Goal: Transaction & Acquisition: Purchase product/service

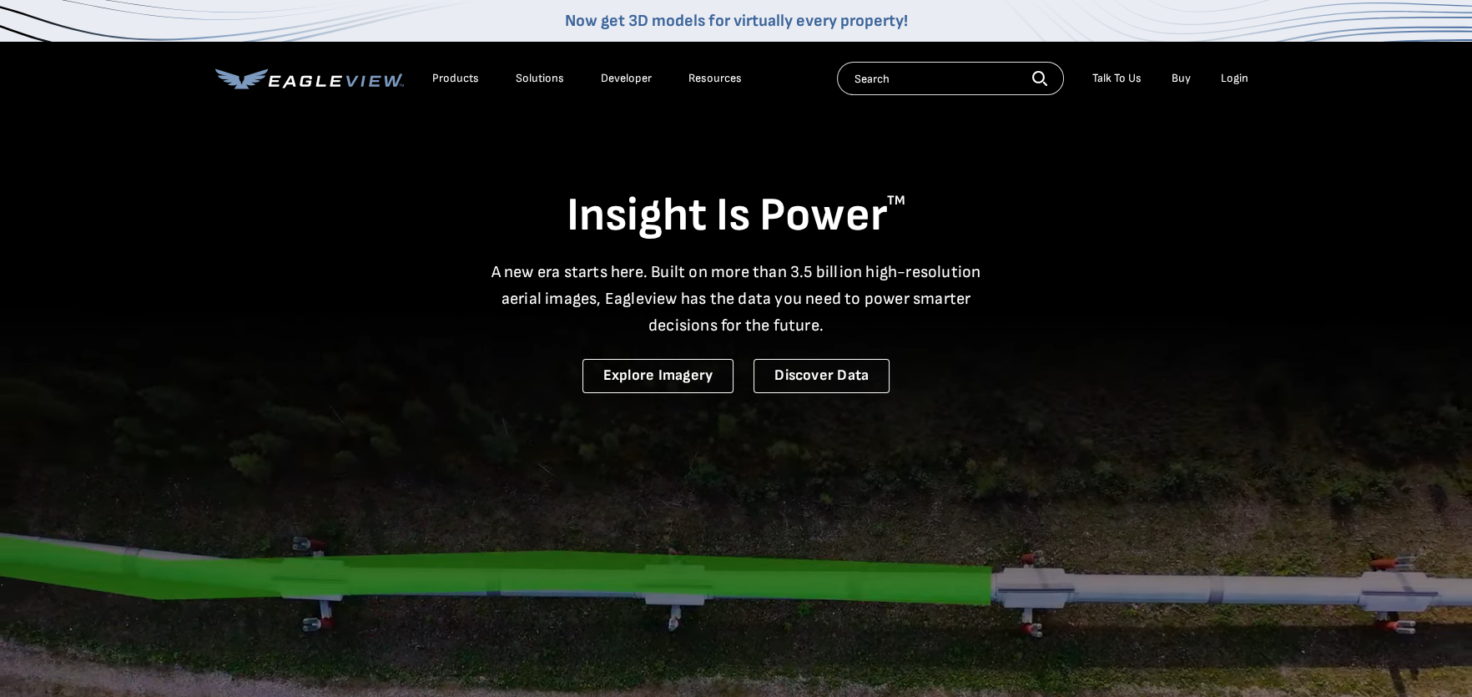
click at [1245, 73] on div "Login" at bounding box center [1235, 78] width 28 height 15
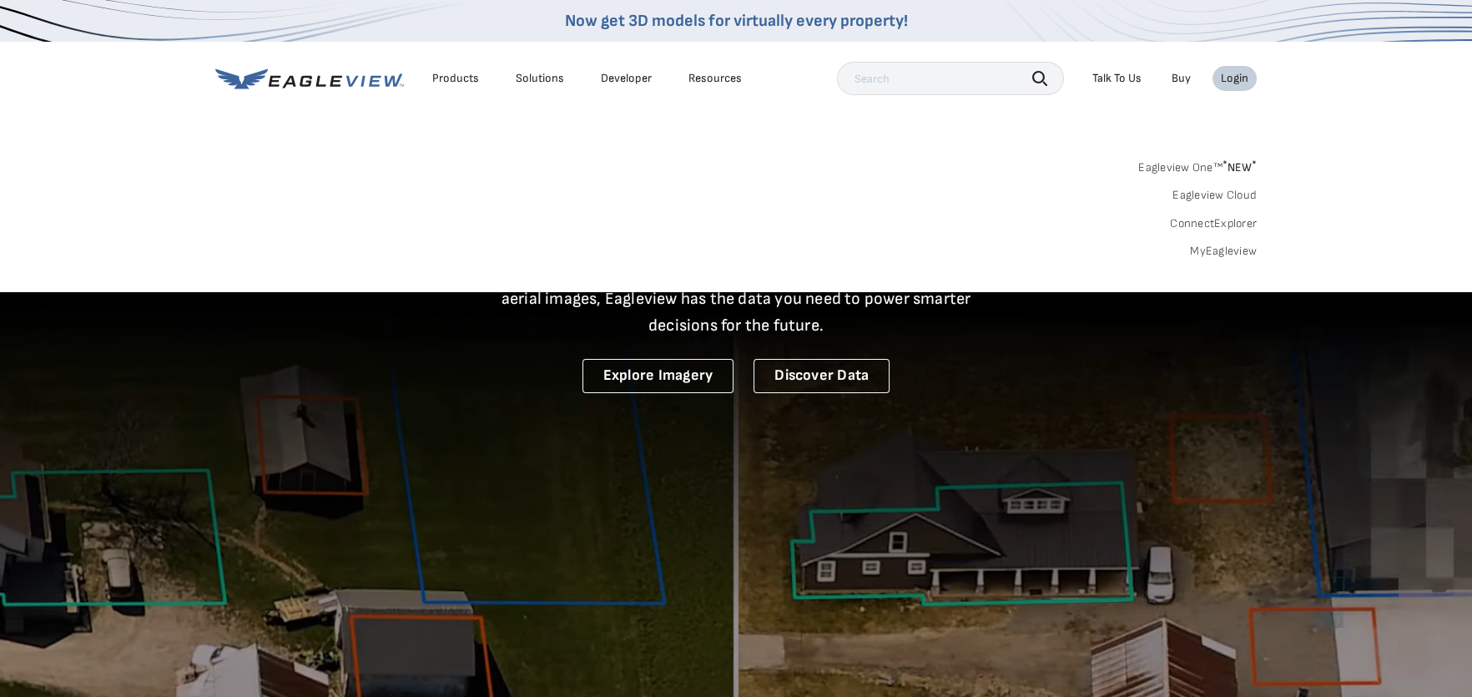
click at [1228, 251] on link "MyEagleview" at bounding box center [1223, 251] width 67 height 15
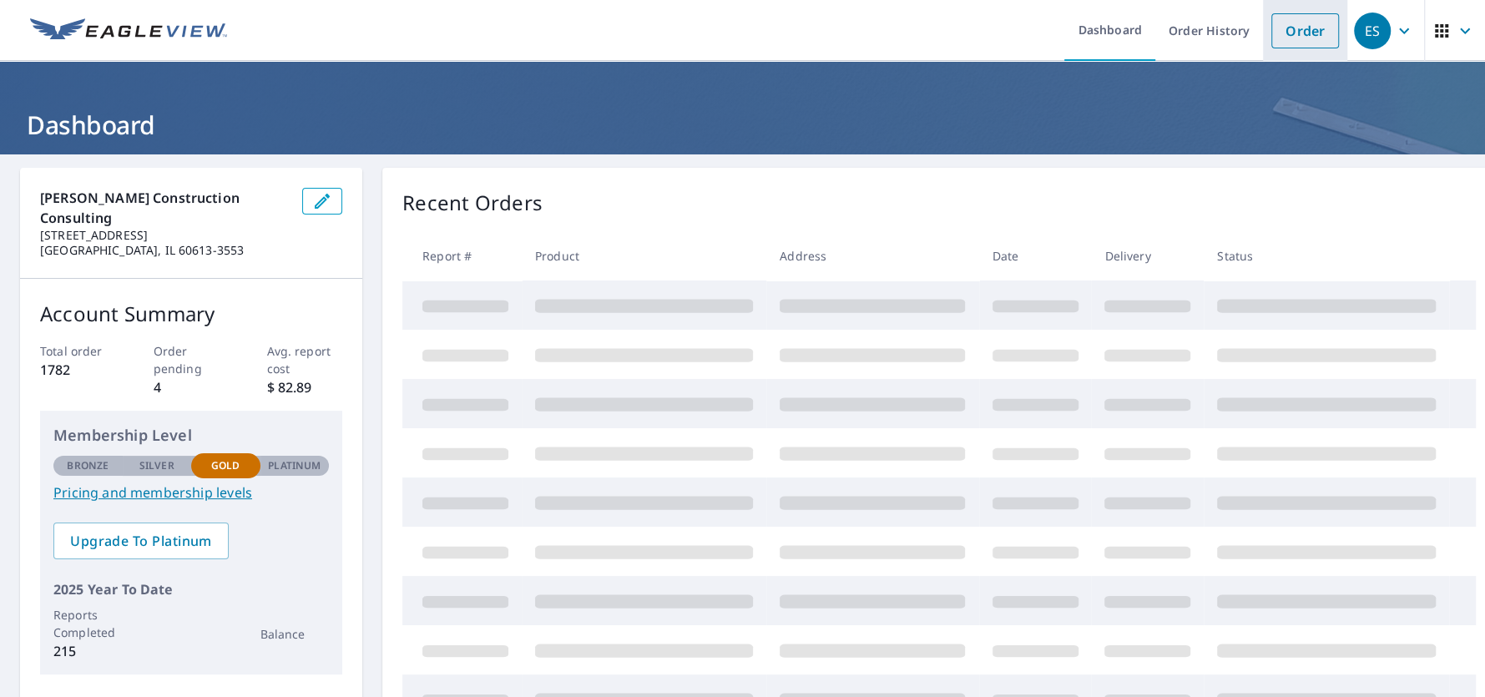
click at [1290, 28] on link "Order" at bounding box center [1305, 30] width 68 height 35
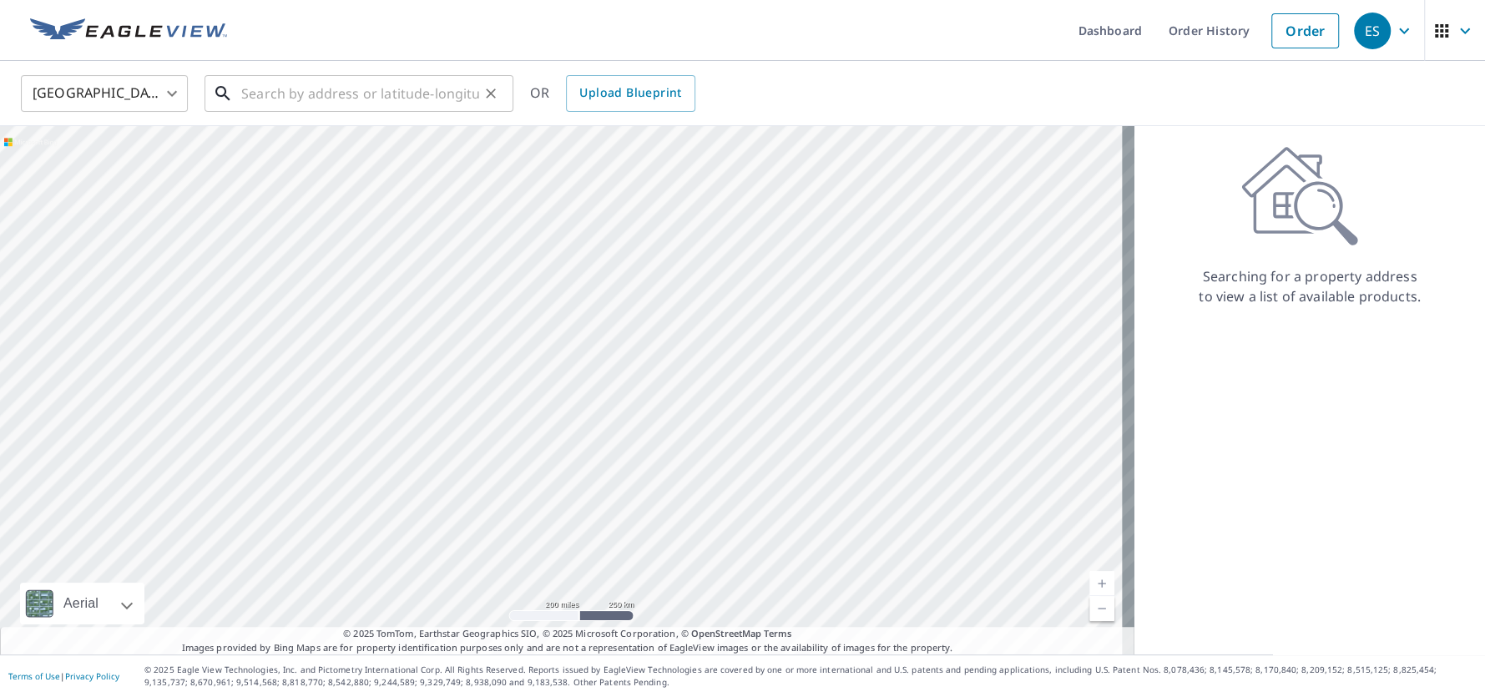
click at [406, 102] on input "text" at bounding box center [360, 93] width 238 height 47
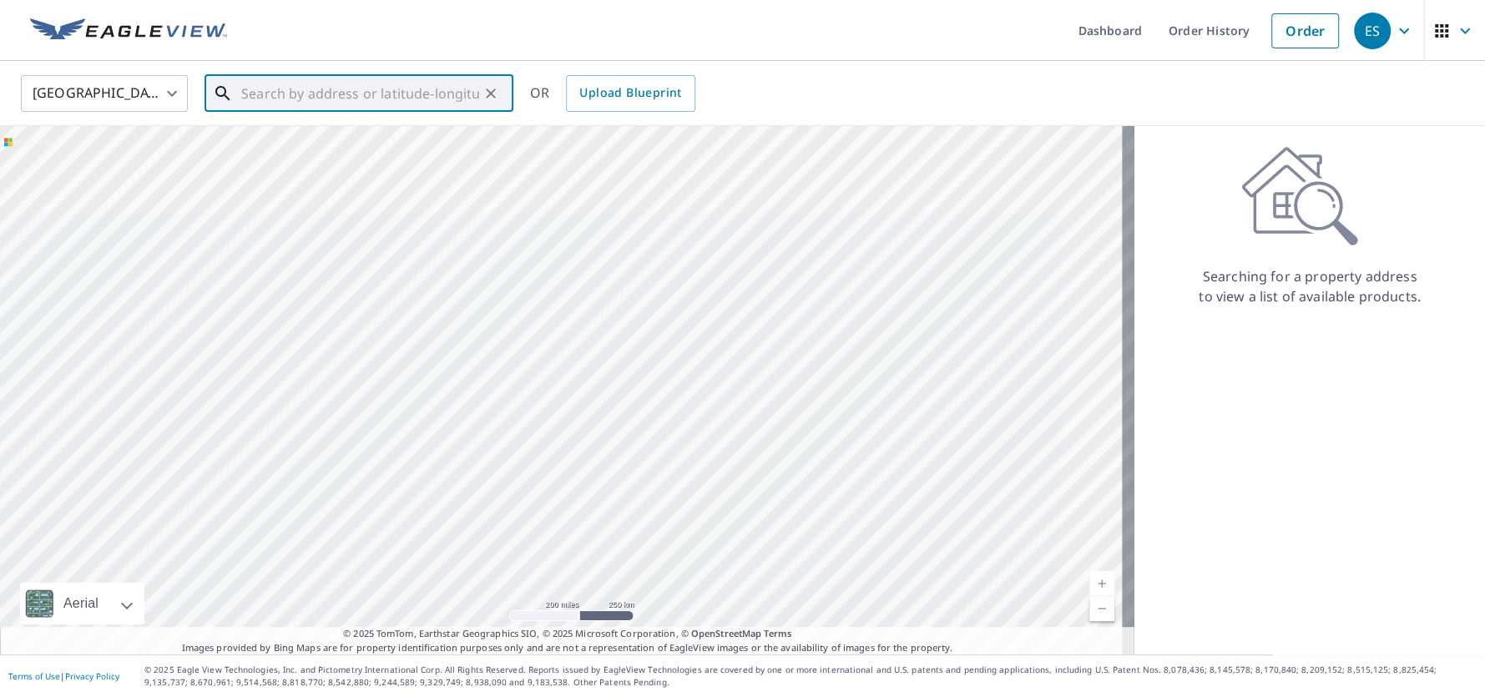
paste input "519 S. 9th St. Minneapolis, MN 55404"
click at [316, 139] on span "519 S 9th St" at bounding box center [369, 142] width 262 height 20
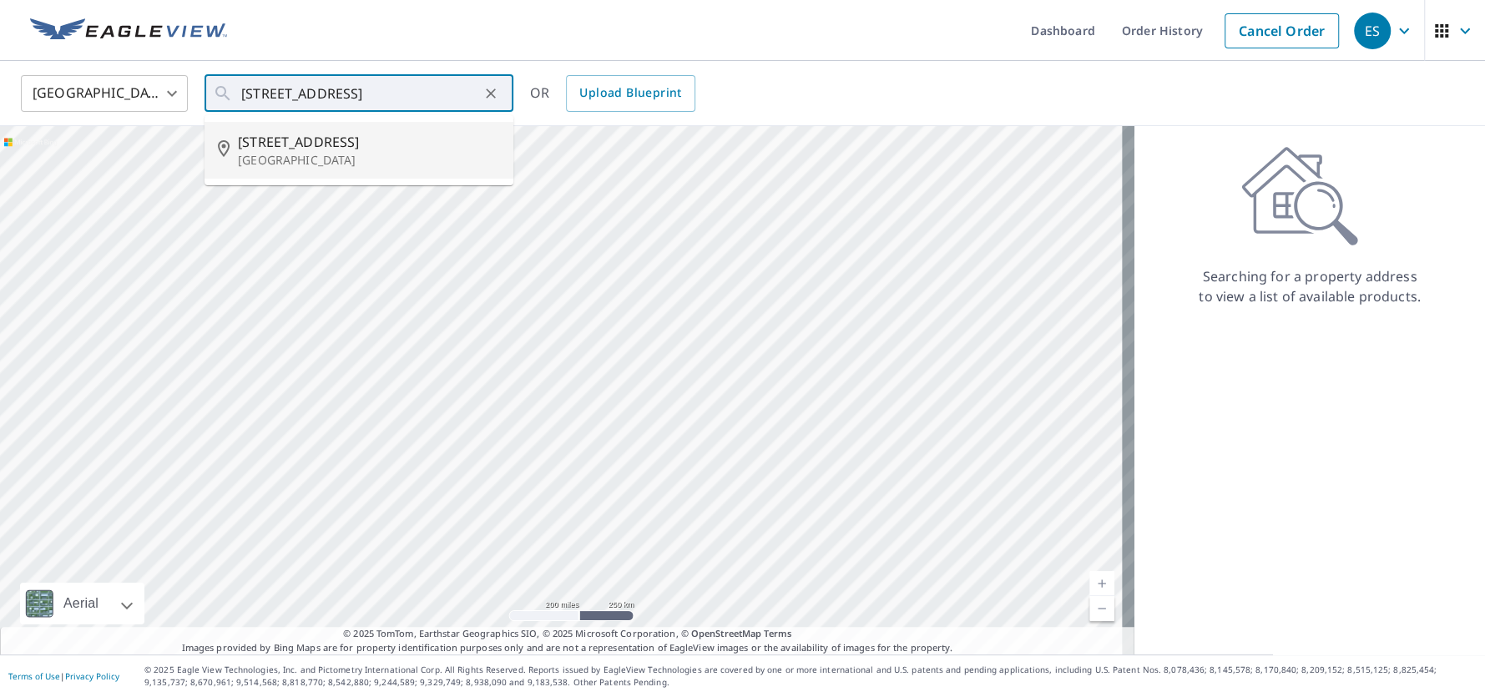
type input "519 S 9th St Minneapolis, MN 55404"
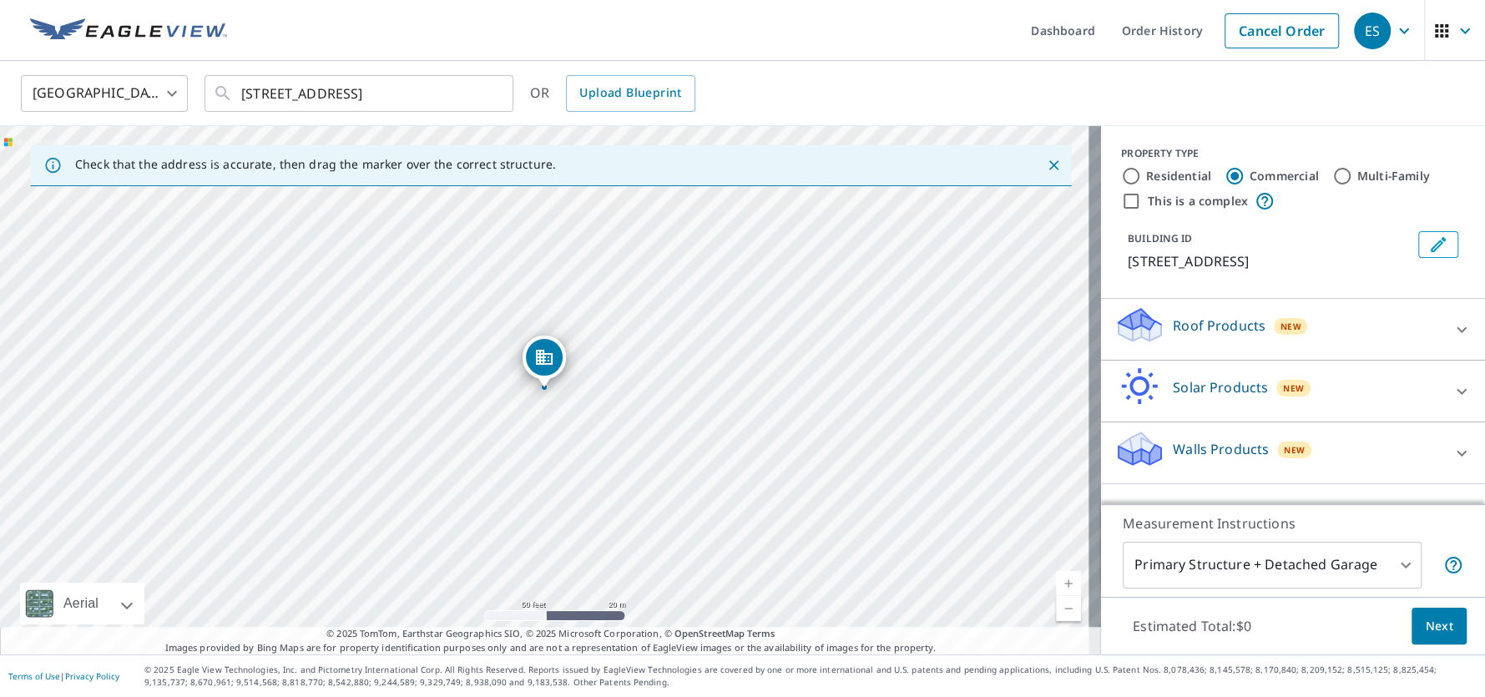
click at [1173, 332] on p "Roof Products" at bounding box center [1219, 326] width 93 height 20
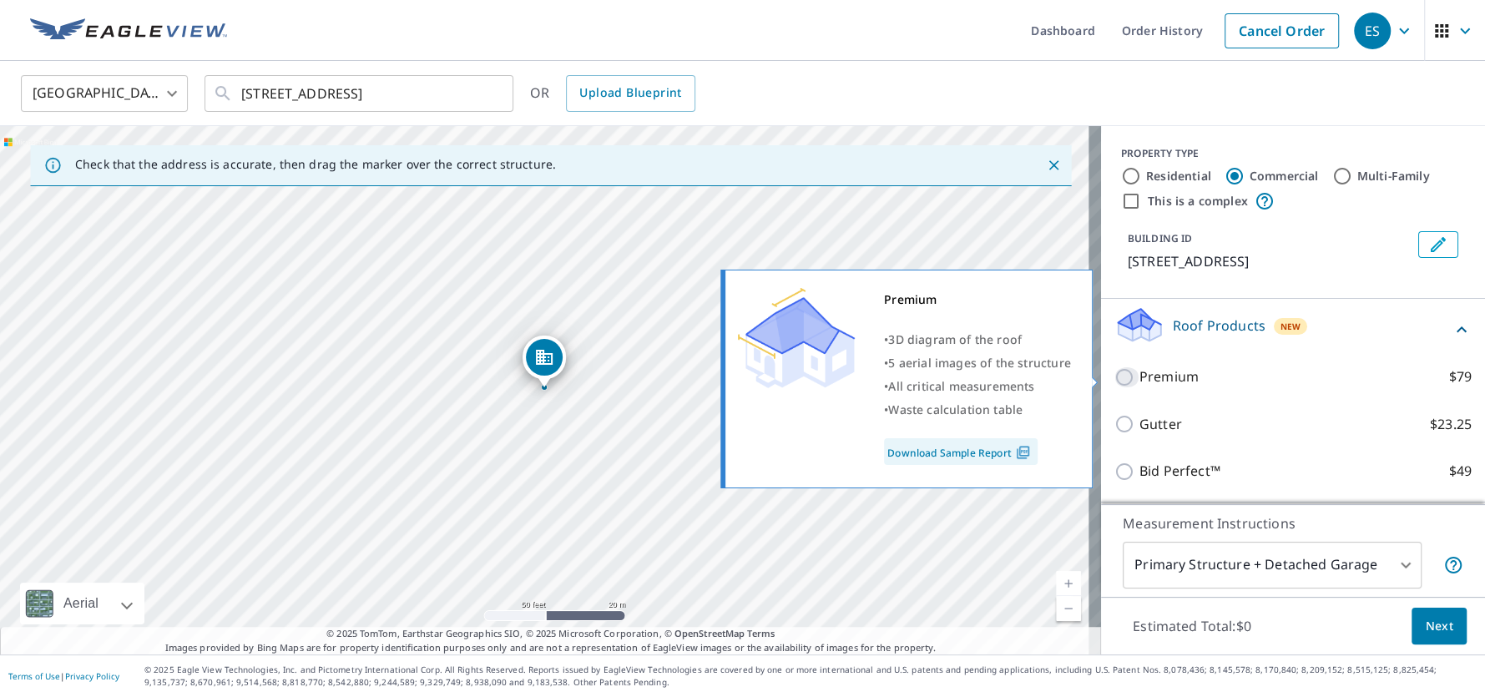
click at [1114, 377] on input "Premium $79" at bounding box center [1126, 377] width 25 height 20
checkbox input "true"
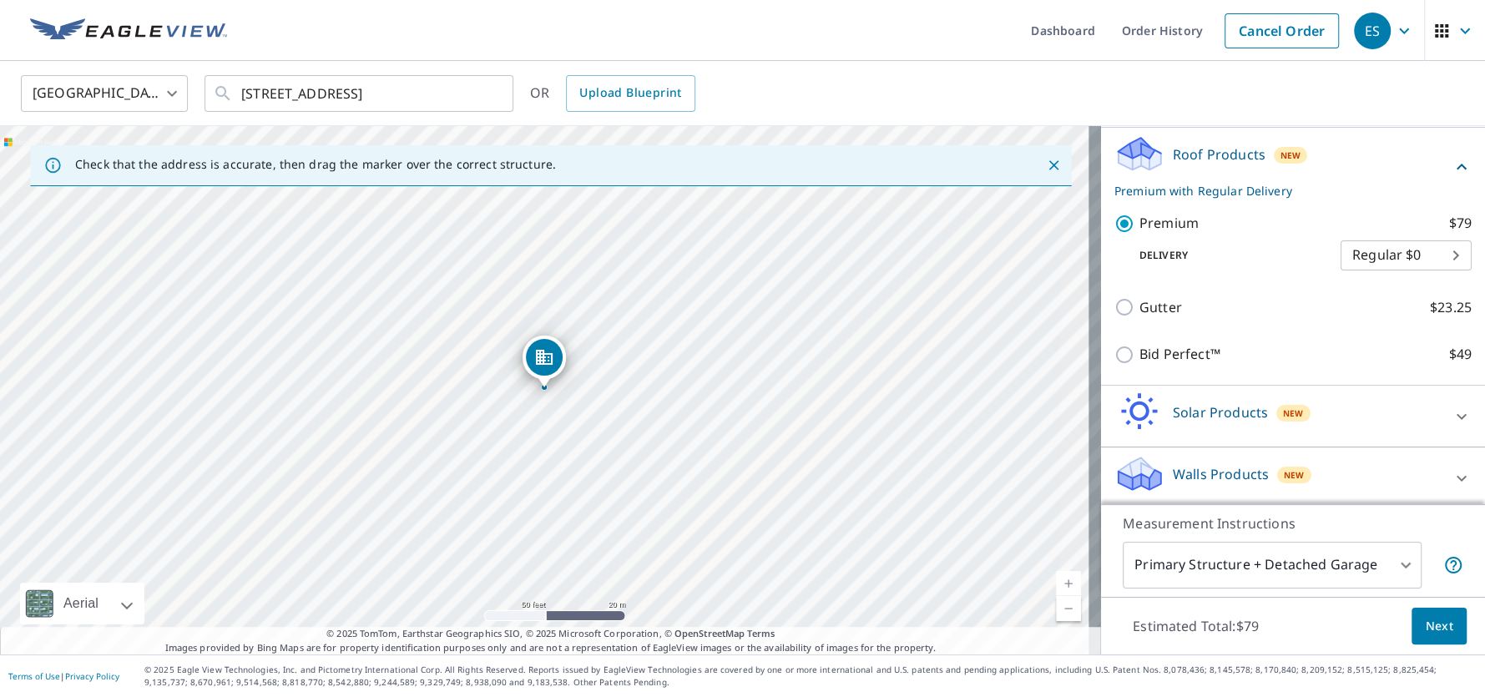
scroll to position [175, 0]
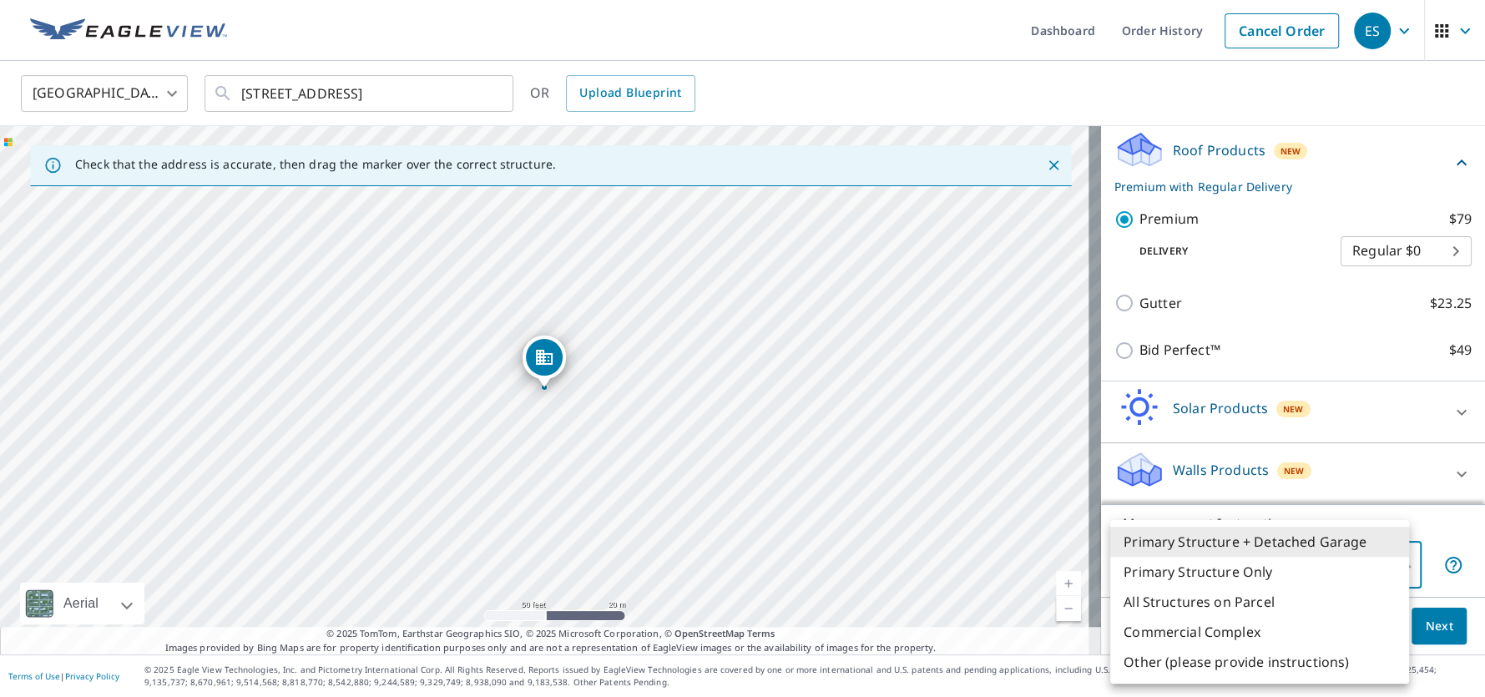
click at [1267, 570] on body "ES ES Dashboard Order History Cancel Order ES United States US ​ 519 S 9th St M…" at bounding box center [742, 348] width 1485 height 697
click at [1237, 577] on li "Primary Structure Only" at bounding box center [1259, 572] width 299 height 30
type input "2"
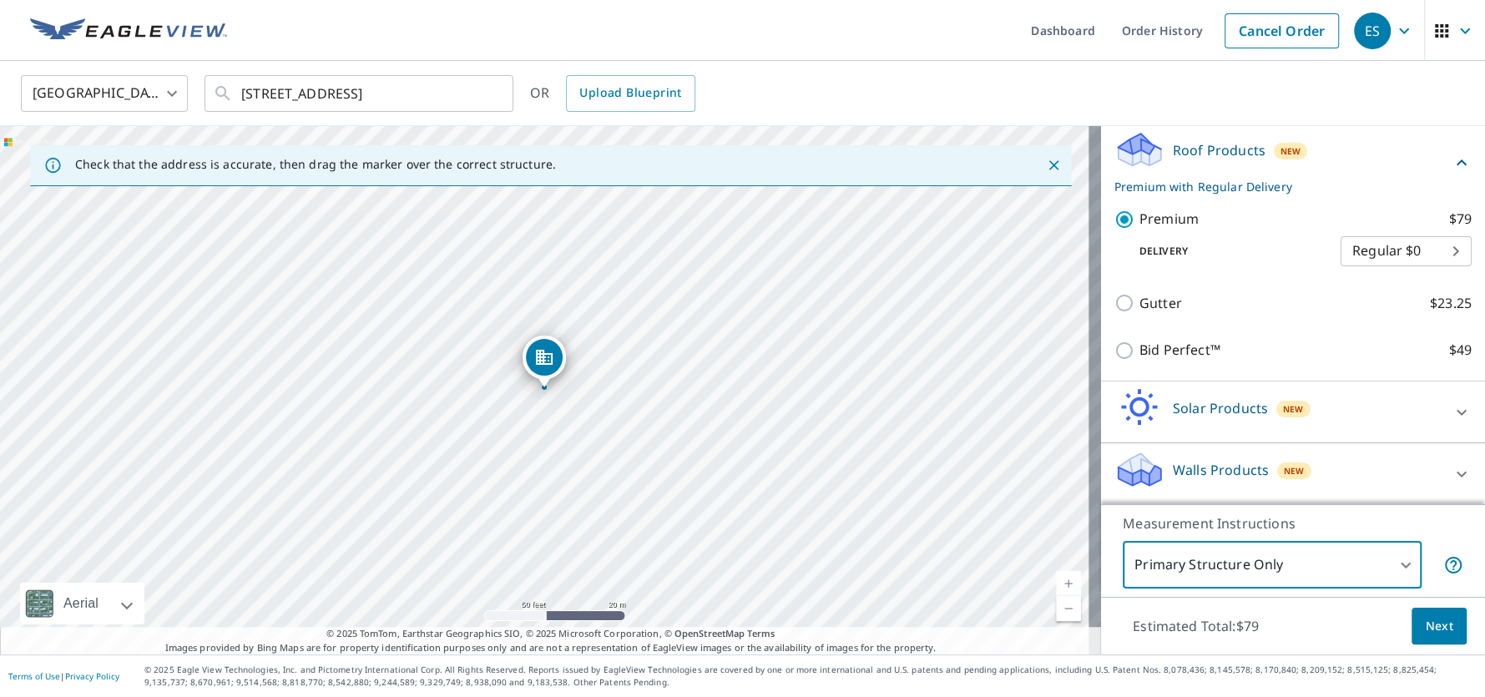
click at [1432, 628] on span "Next" at bounding box center [1439, 626] width 28 height 21
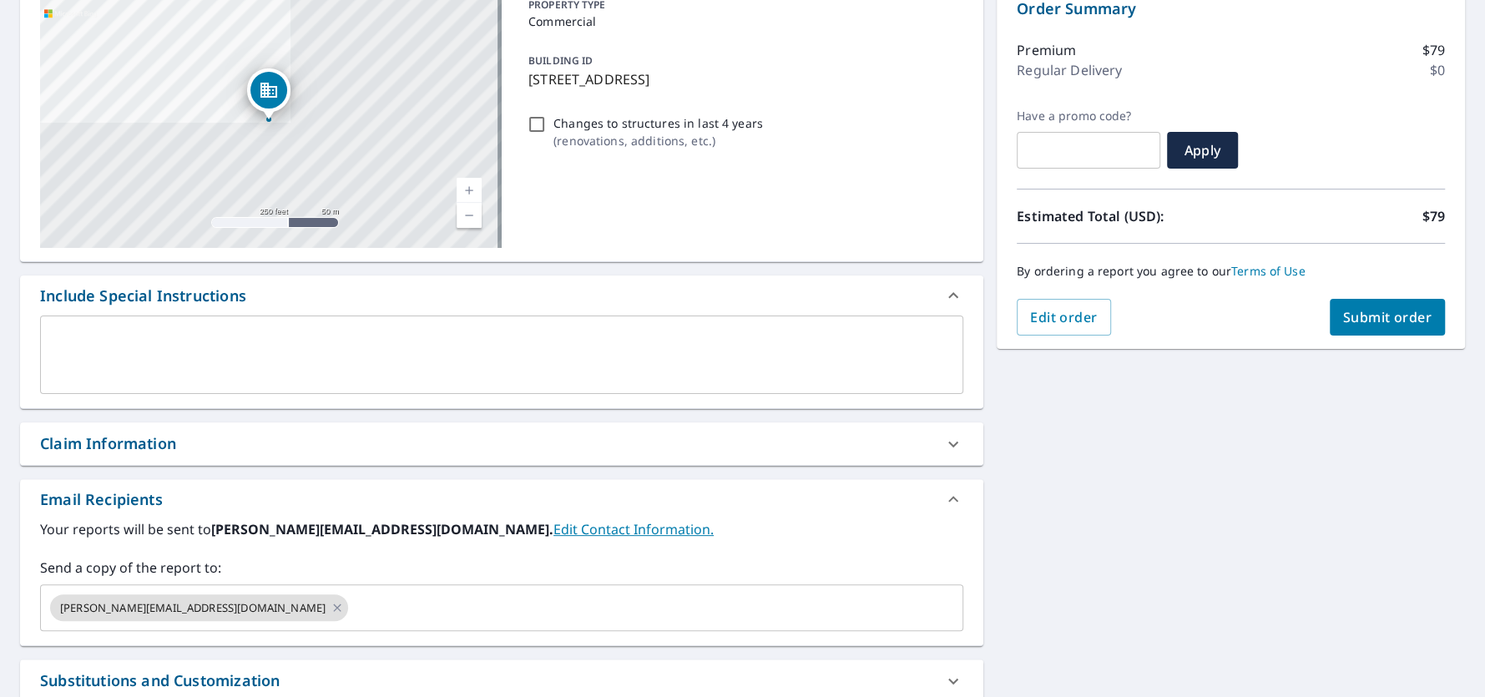
scroll to position [250, 0]
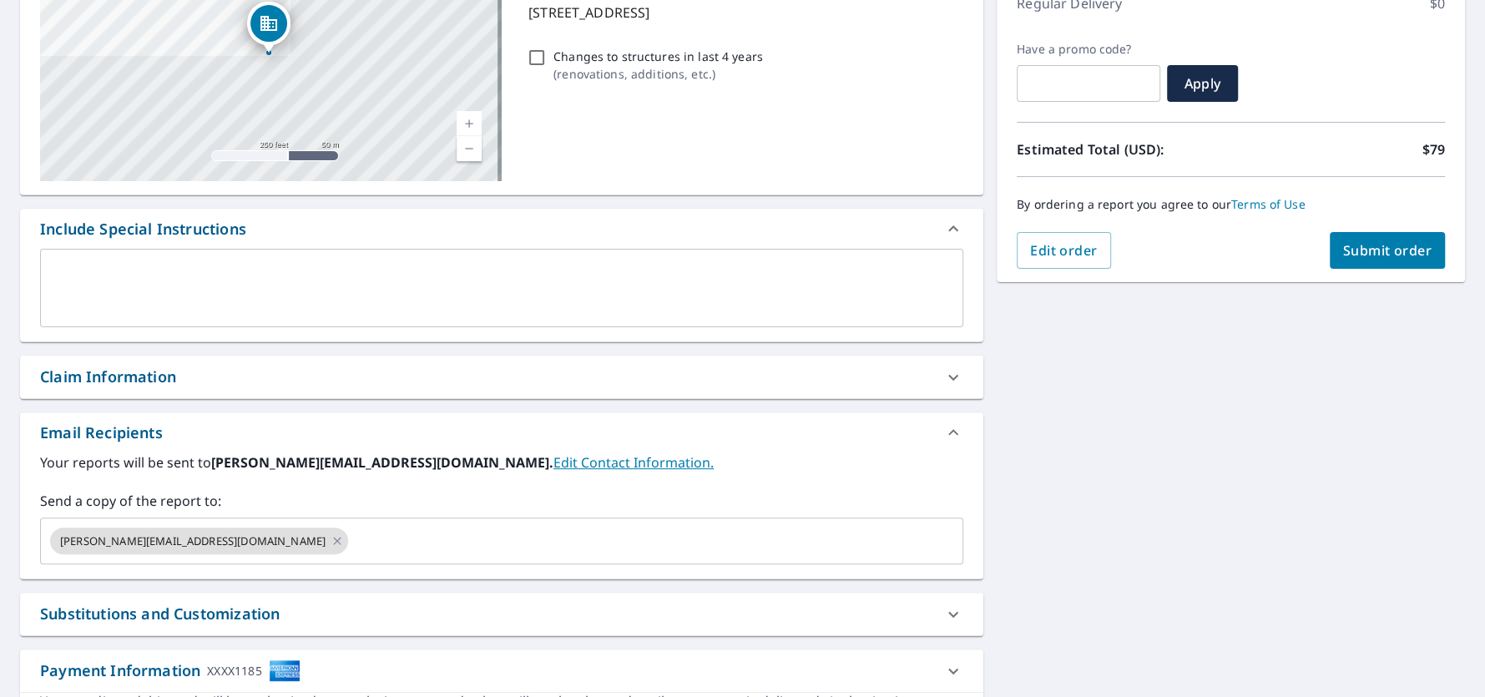
click at [152, 385] on div "Claim Information" at bounding box center [108, 377] width 136 height 23
checkbox input "true"
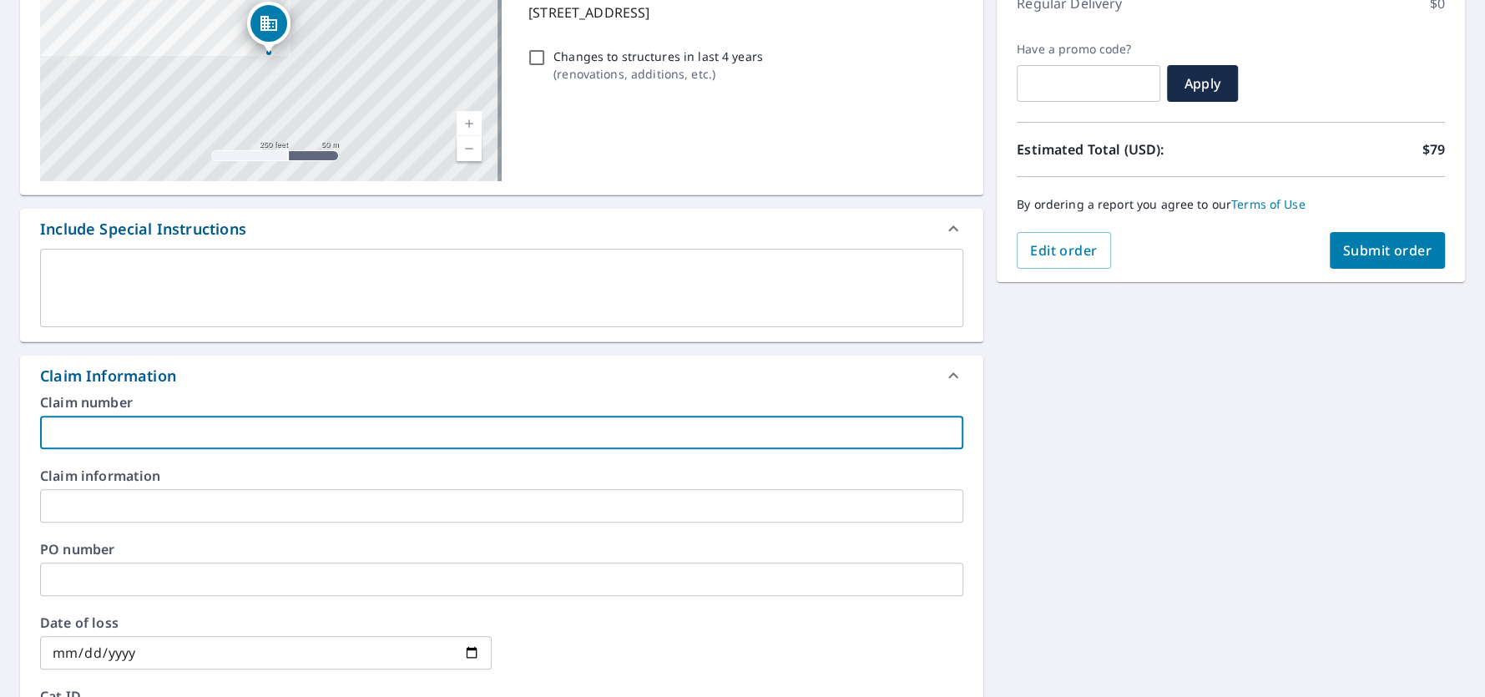
click at [149, 427] on input "text" at bounding box center [501, 432] width 923 height 33
type input "6"
checkbox input "true"
type input "63"
checkbox input "true"
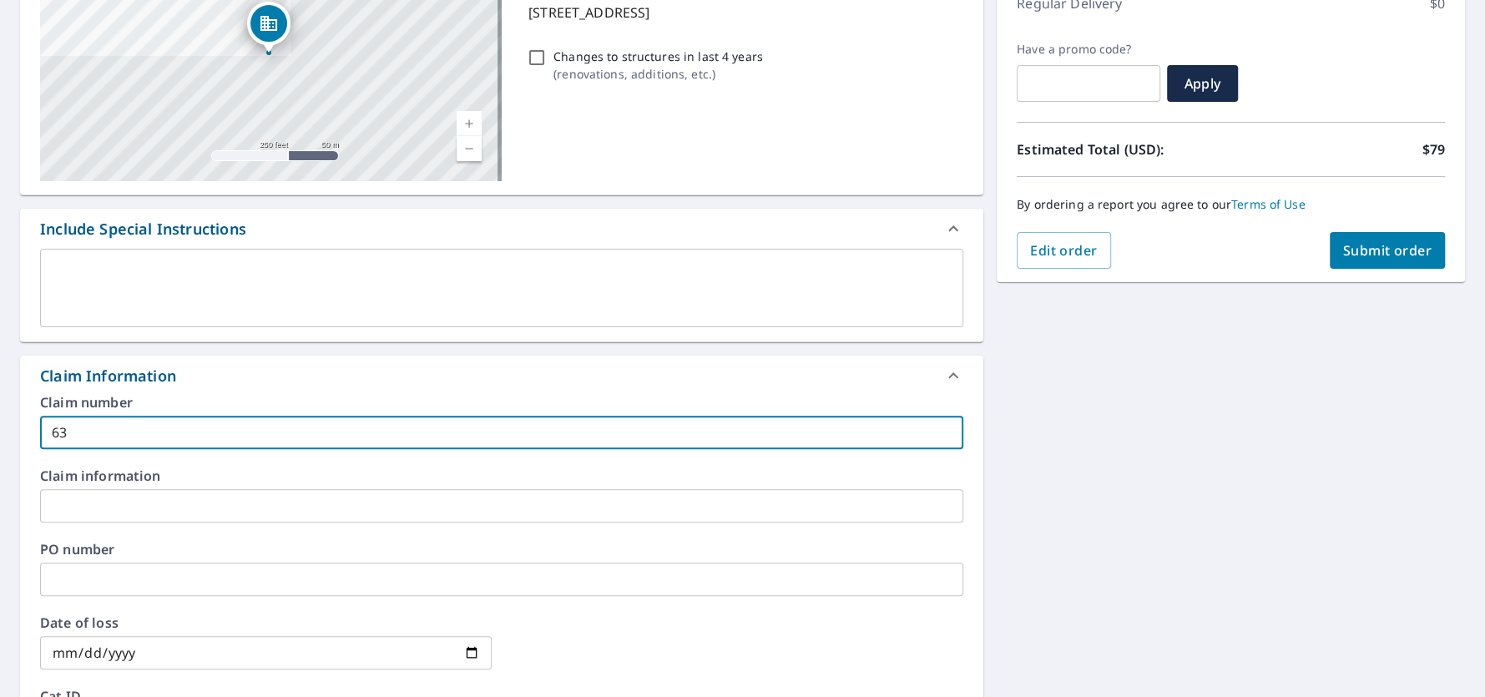
type input "632"
checkbox input "true"
type input "632-"
checkbox input "true"
type input "632-2"
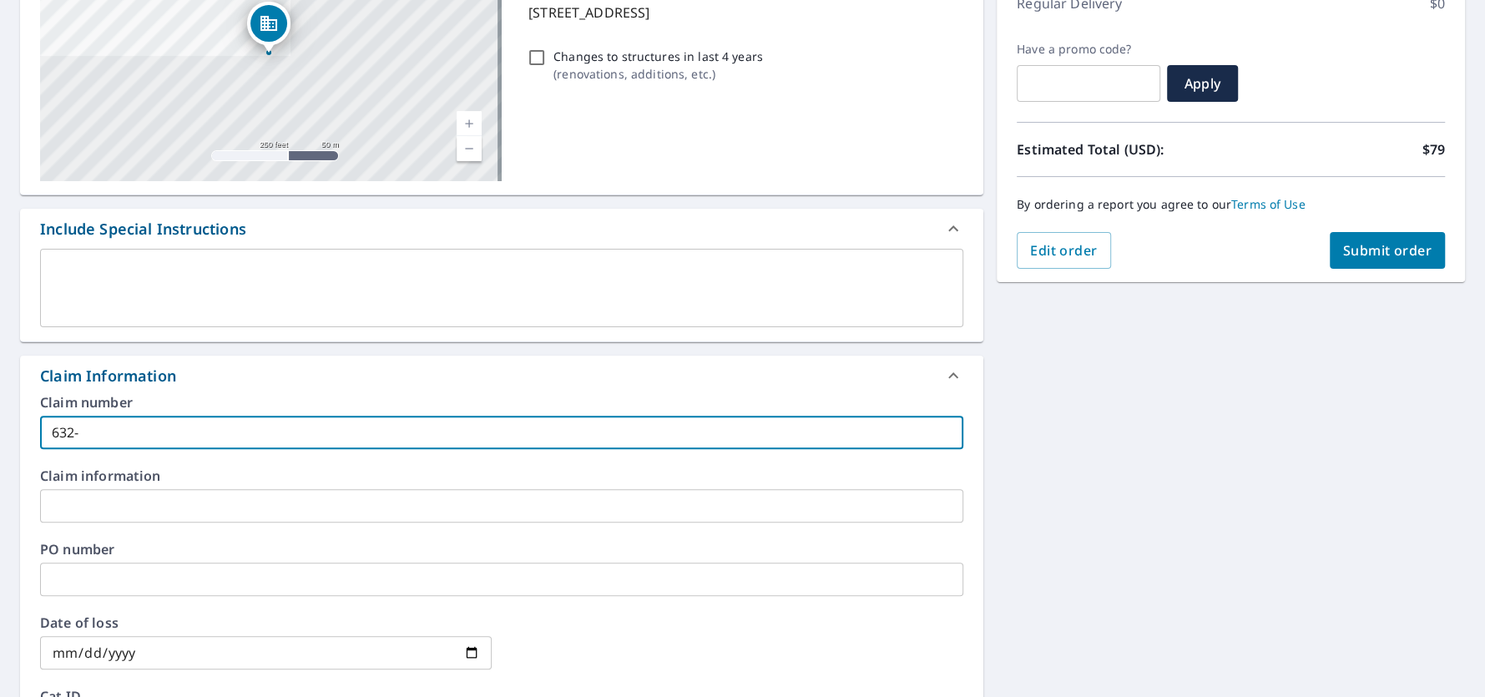
checkbox input "true"
type input "632-25"
checkbox input "true"
type input "632-25"
click at [93, 507] on input "text" at bounding box center [501, 505] width 923 height 33
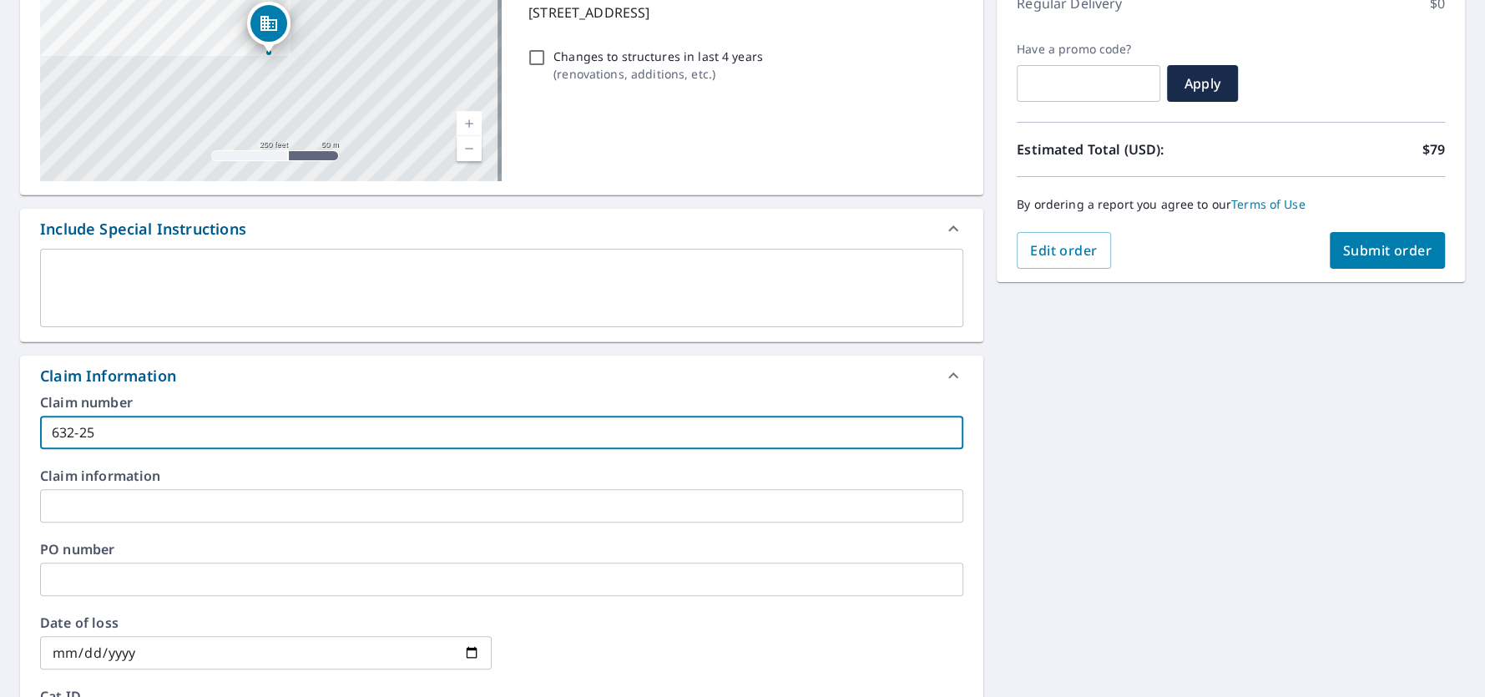
click at [103, 437] on input "632-25" at bounding box center [501, 432] width 923 height 33
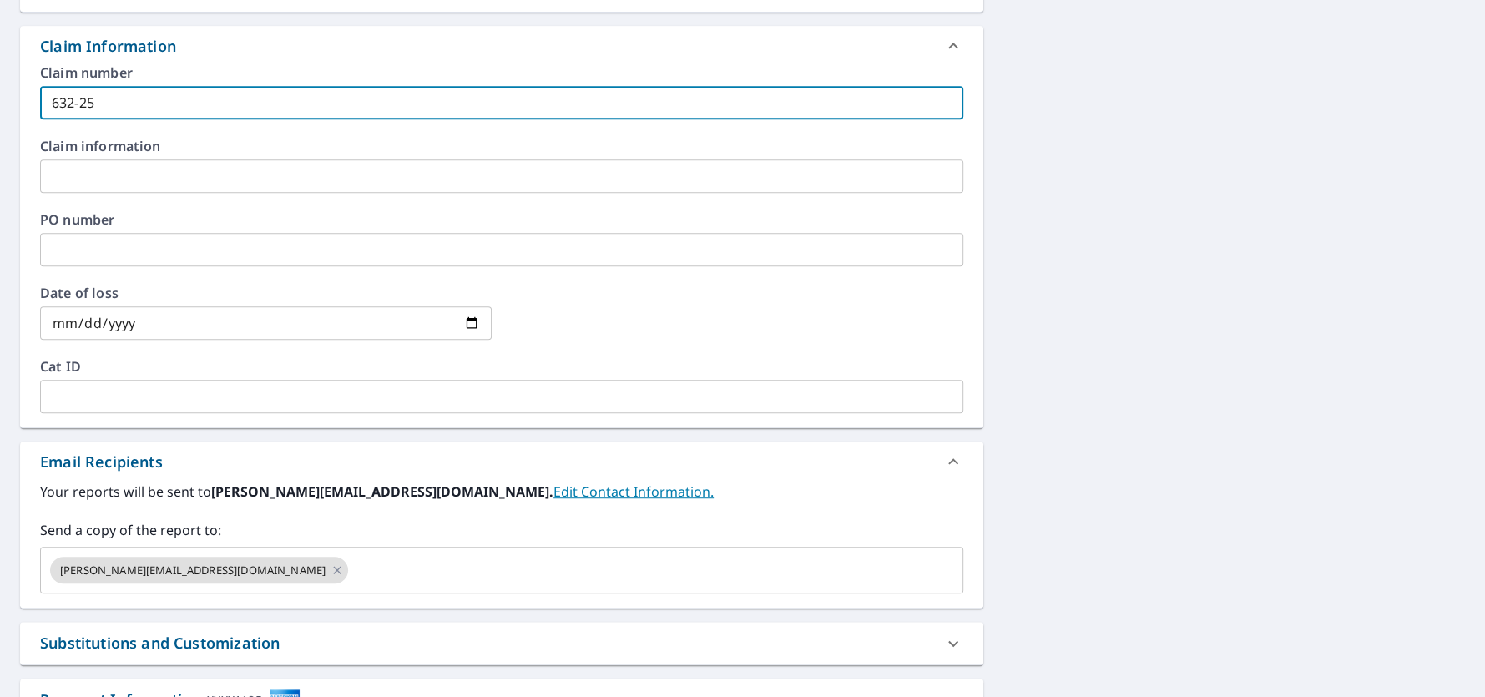
scroll to position [584, 0]
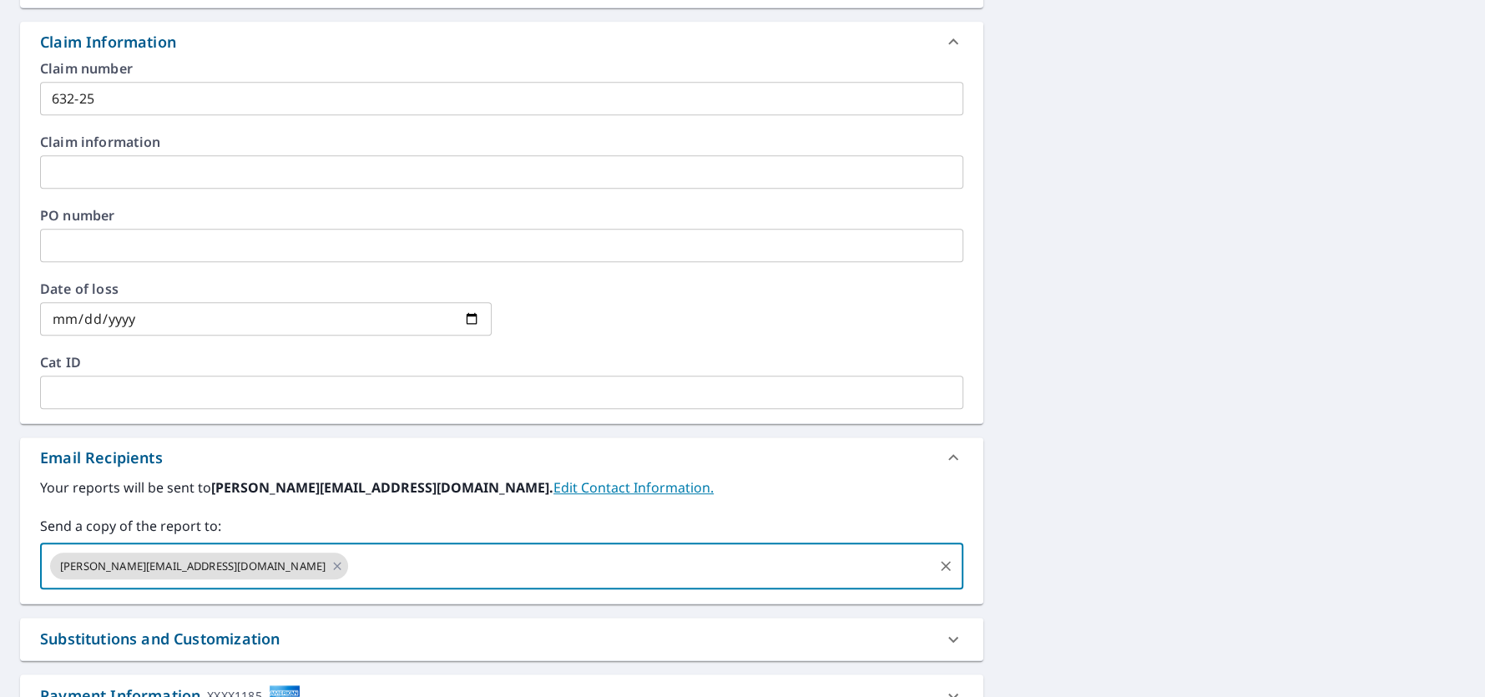
click at [351, 557] on input "text" at bounding box center [641, 566] width 580 height 32
type input "tom@newmanllc.net"
checkbox input "true"
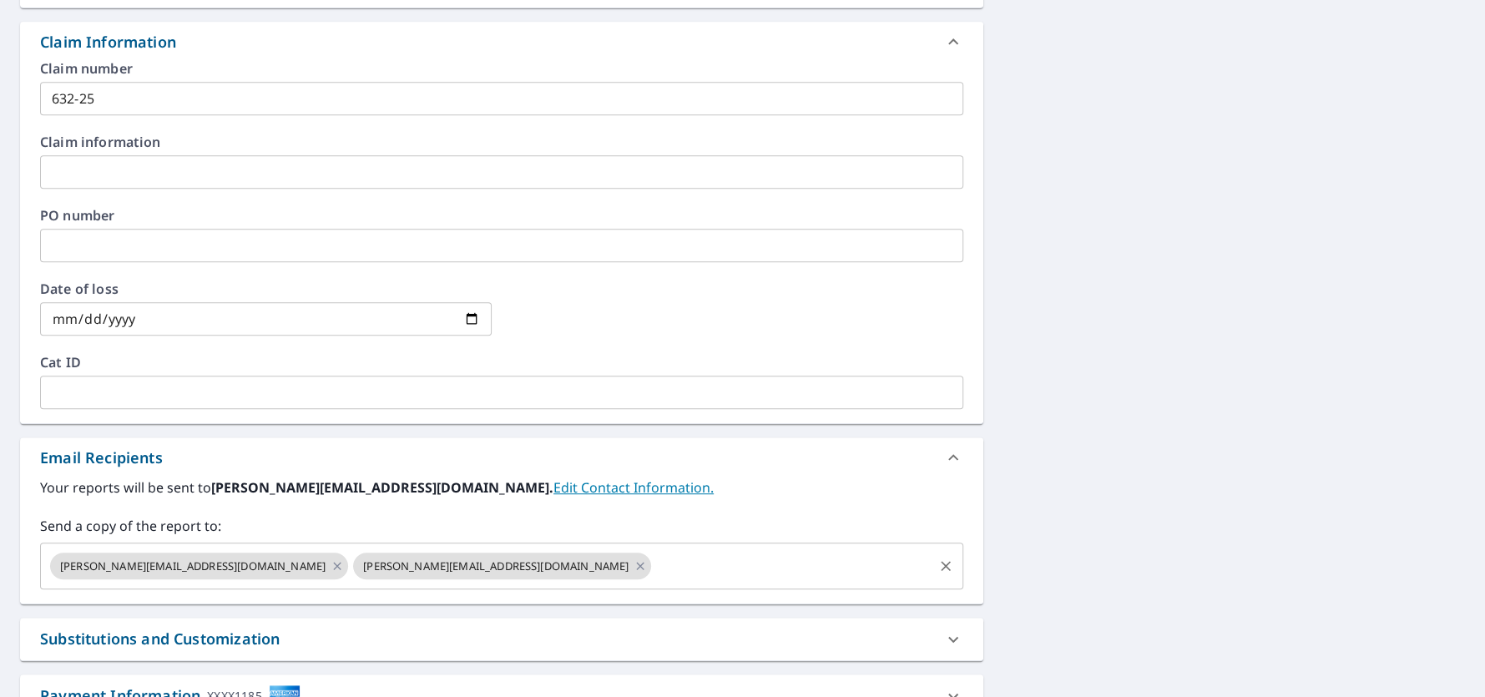
click at [654, 567] on input "text" at bounding box center [792, 566] width 277 height 32
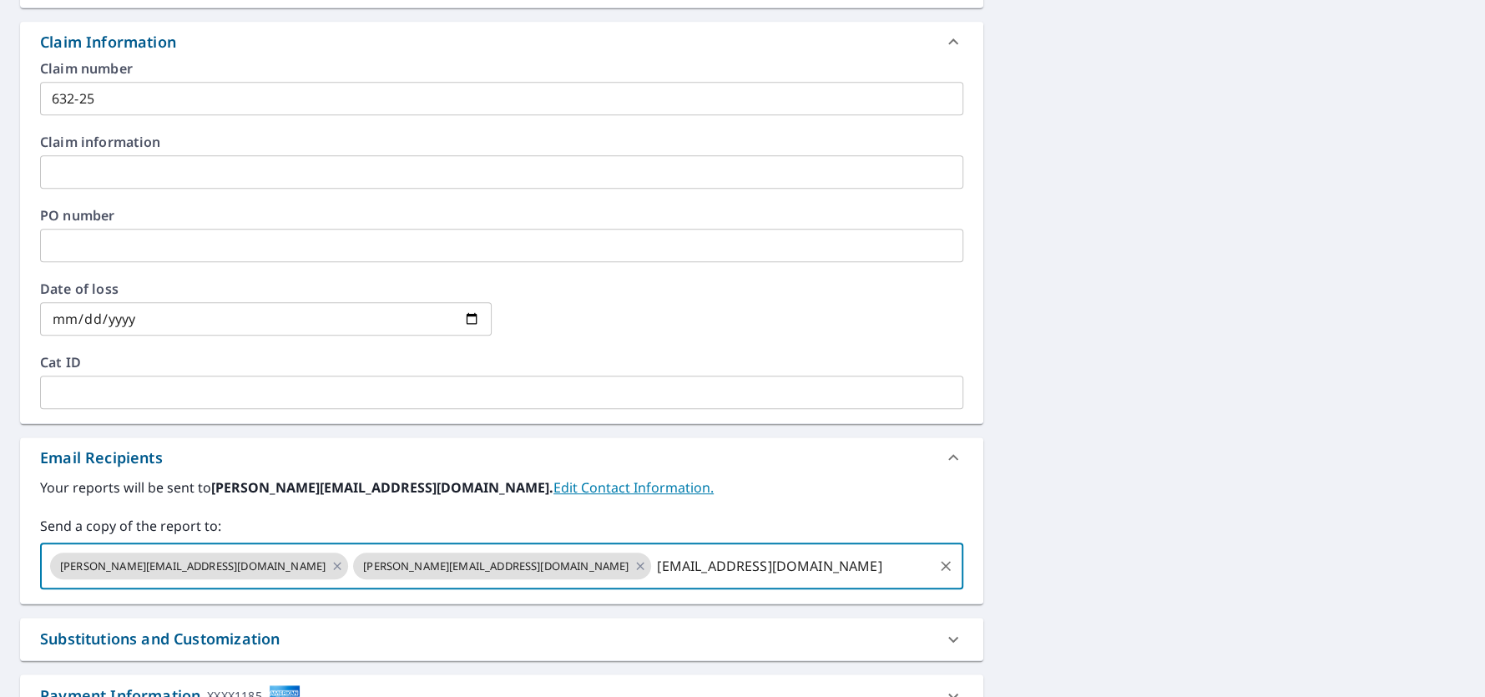
type input "ben@newmanllc.net"
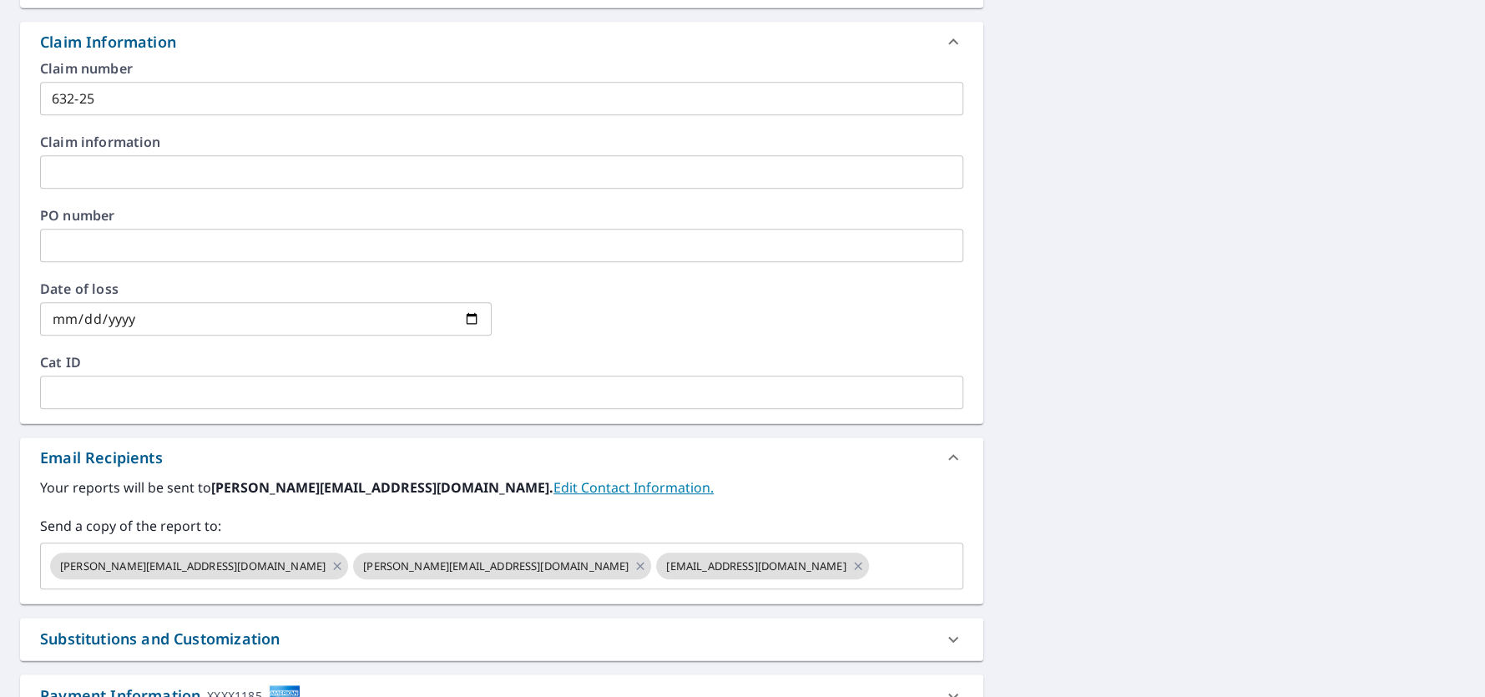
click at [746, 480] on label "Your reports will be sent to eric@newmanllc.net. Edit Contact Information." at bounding box center [501, 487] width 923 height 20
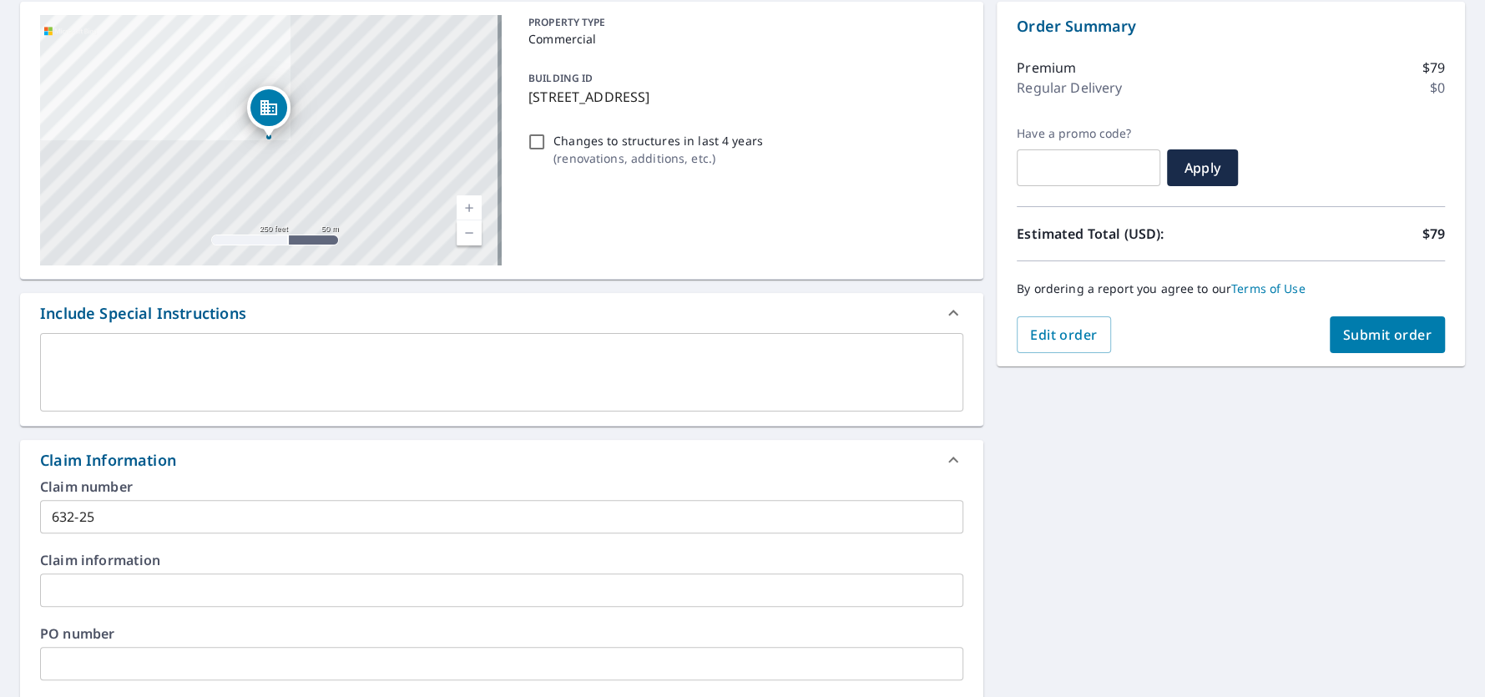
scroll to position [0, 0]
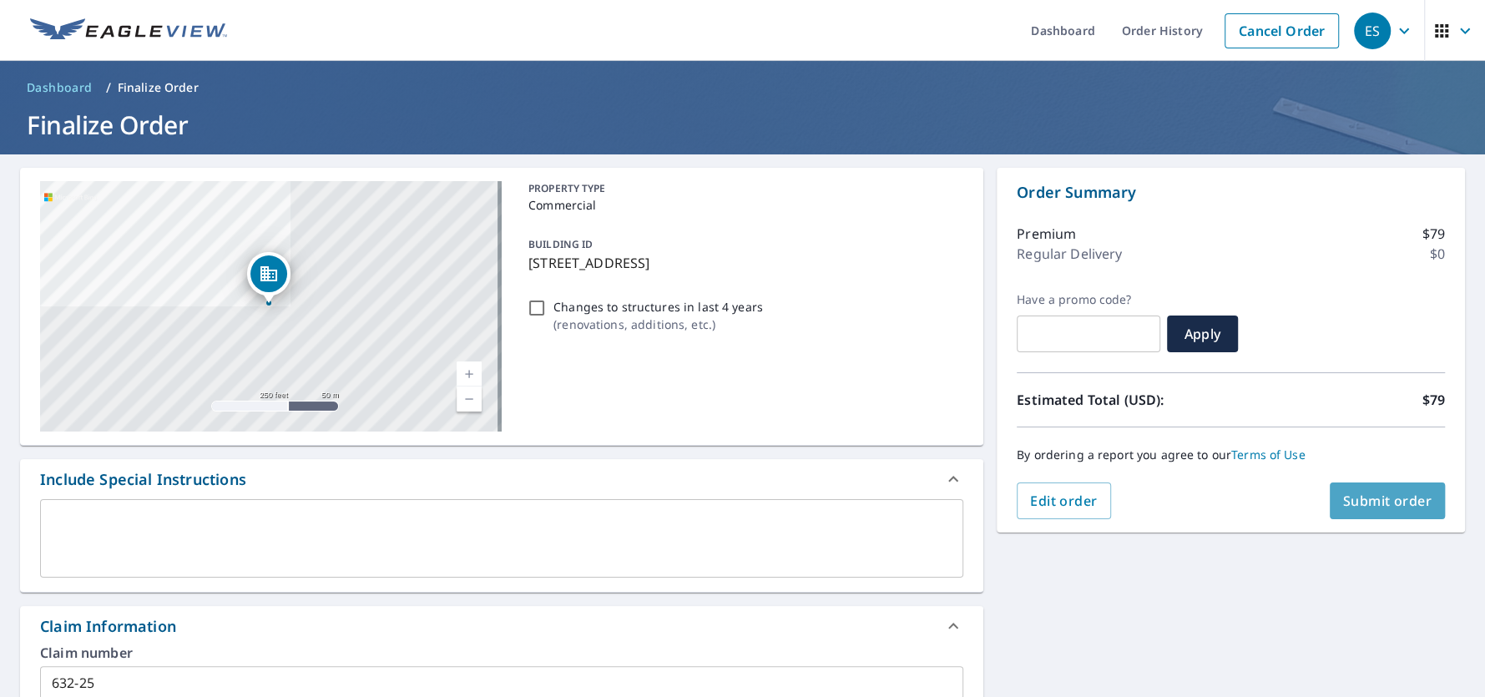
click at [1376, 504] on span "Submit order" at bounding box center [1387, 501] width 89 height 18
checkbox input "true"
